Goal: Navigation & Orientation: Find specific page/section

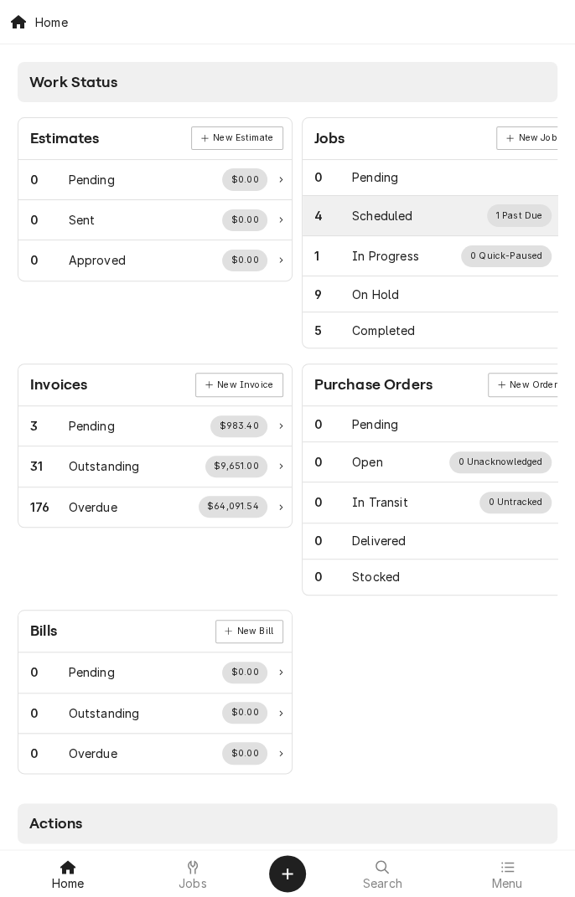
click at [386, 216] on div "Scheduled" at bounding box center [382, 216] width 60 height 18
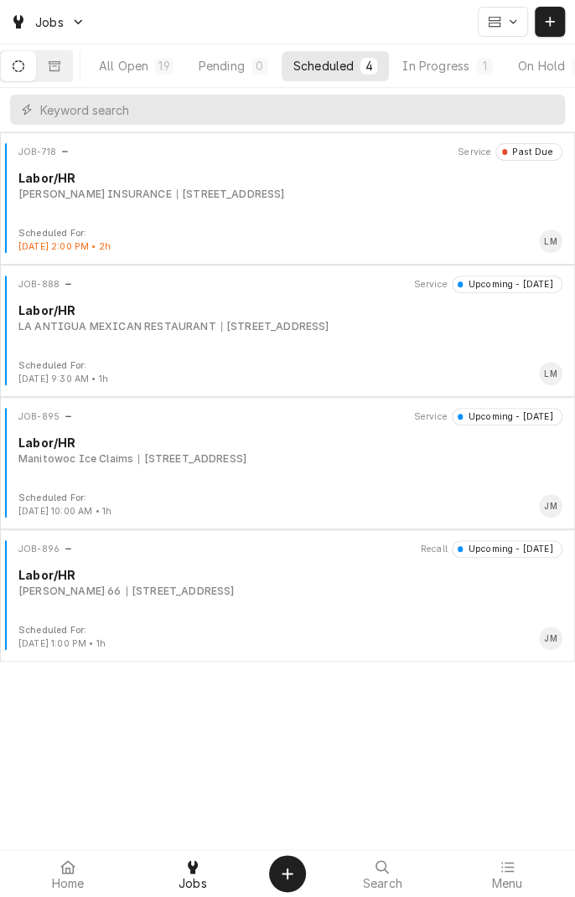
click at [350, 594] on div "Phillips 66 907 W. Air Base Rd, Berclair, TX 78107" at bounding box center [290, 591] width 544 height 15
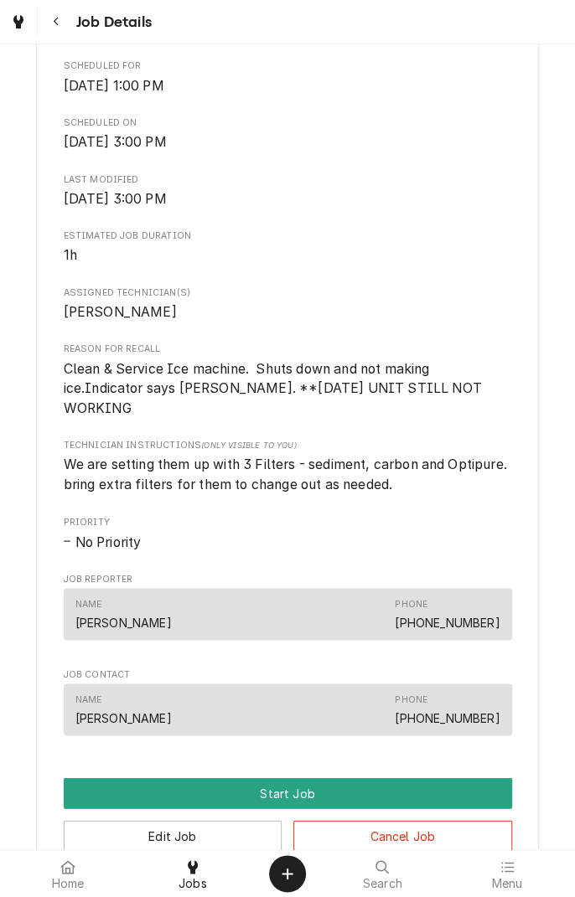
scroll to position [543, 0]
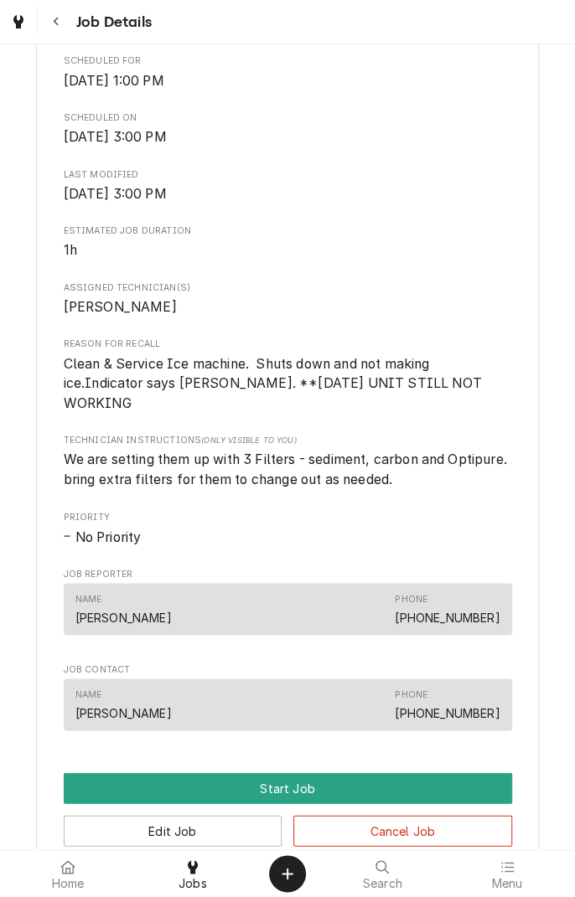
click at [13, 805] on div "Upcoming Phillips 66 907 W. Air Base Rd, Berclair, TX 78107 Open in Maps Recall…" at bounding box center [287, 265] width 575 height 1492
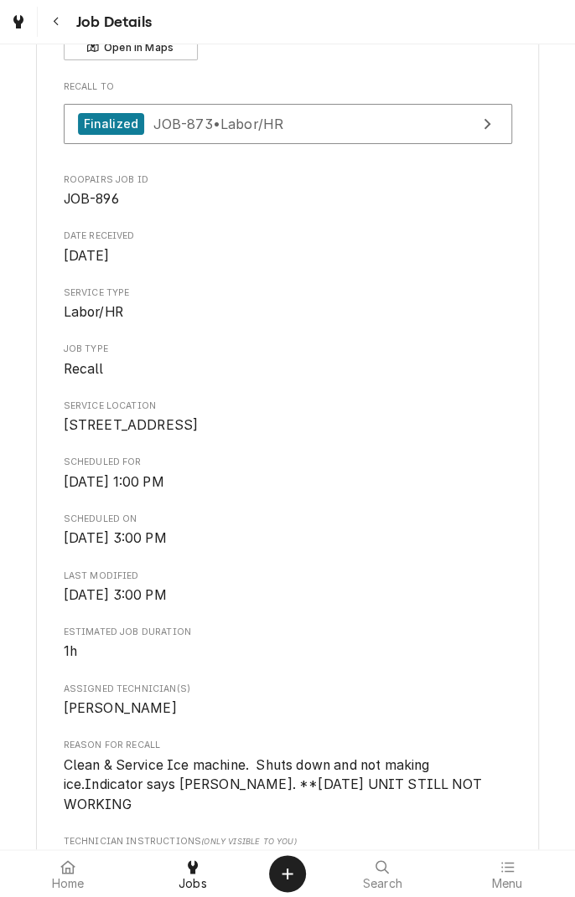
scroll to position [0, 0]
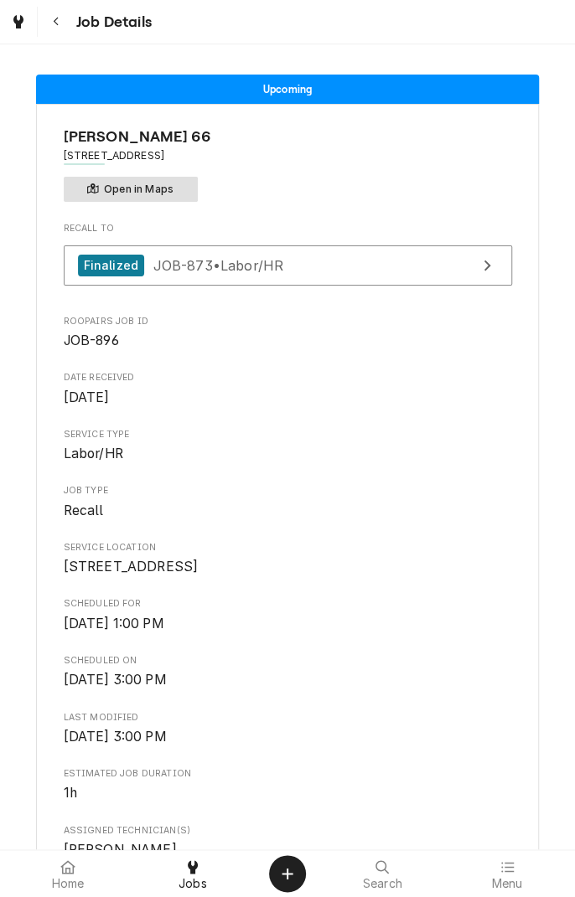
click at [194, 191] on button "Open in Maps" at bounding box center [131, 189] width 134 height 25
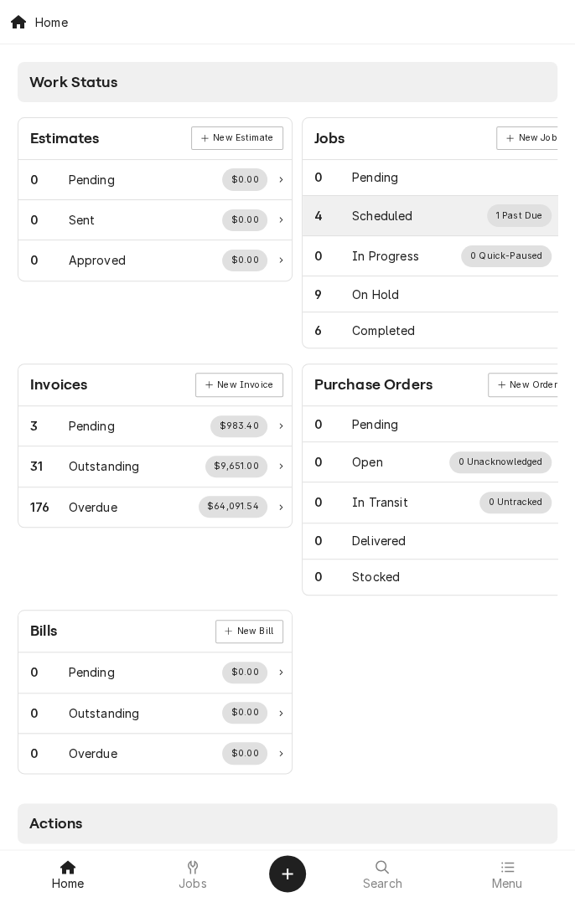
click at [395, 213] on div "Scheduled" at bounding box center [382, 216] width 60 height 18
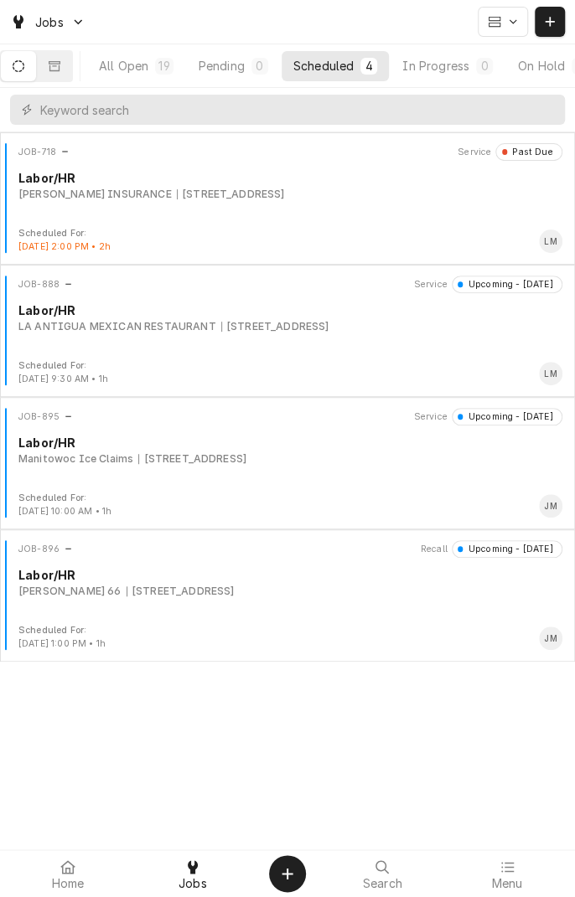
click at [420, 461] on div "Manitowoc Ice Claims [STREET_ADDRESS]" at bounding box center [290, 459] width 544 height 15
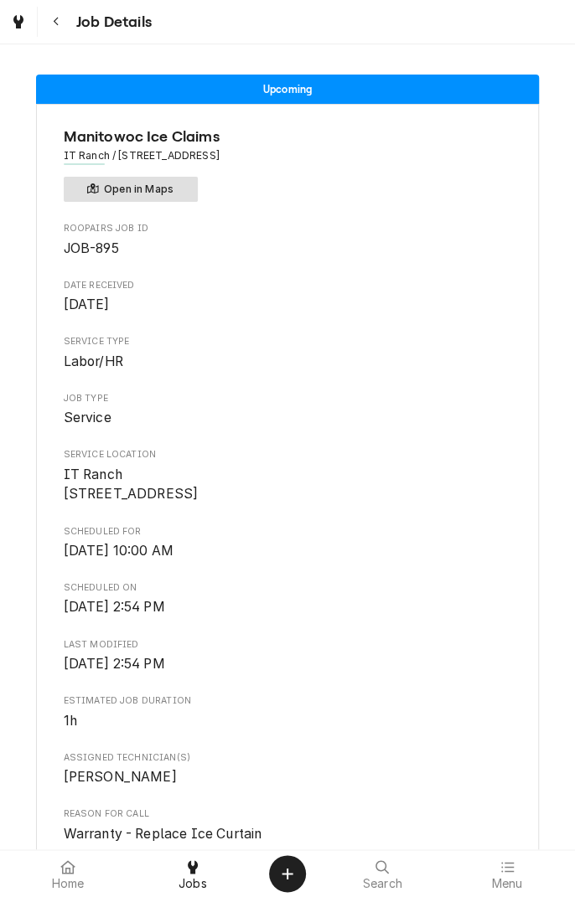
click at [164, 179] on button "Open in Maps" at bounding box center [131, 189] width 134 height 25
